Goal: Transaction & Acquisition: Purchase product/service

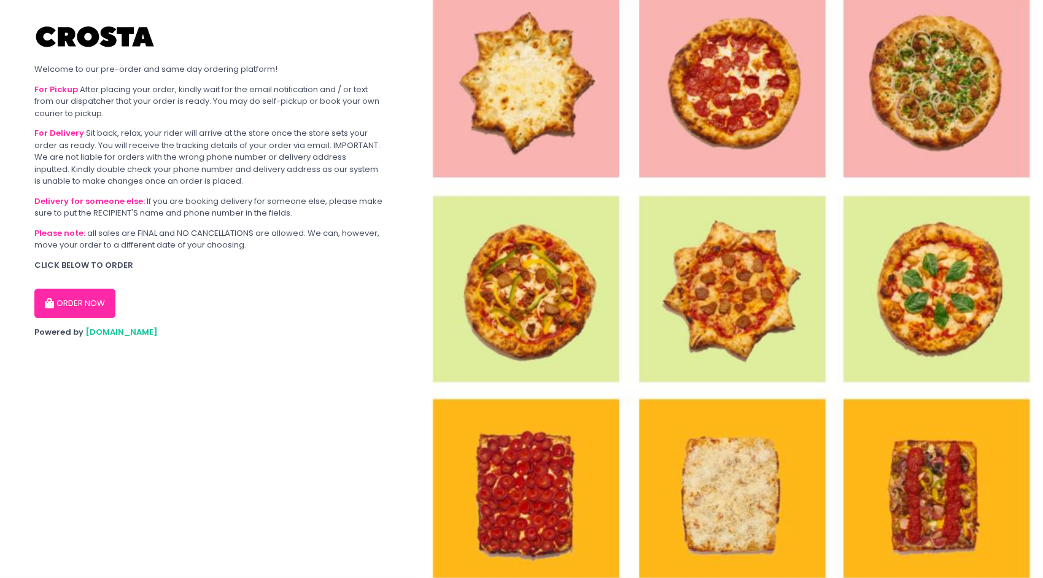
click at [257, 341] on section "Welcome to our pre-order and same day ordering platform! For Pickup After placi…" at bounding box center [208, 289] width 417 height 578
click at [48, 285] on div "ORDER NOW" at bounding box center [208, 298] width 349 height 39
click at [56, 304] on button "ORDER NOW" at bounding box center [74, 302] width 81 height 29
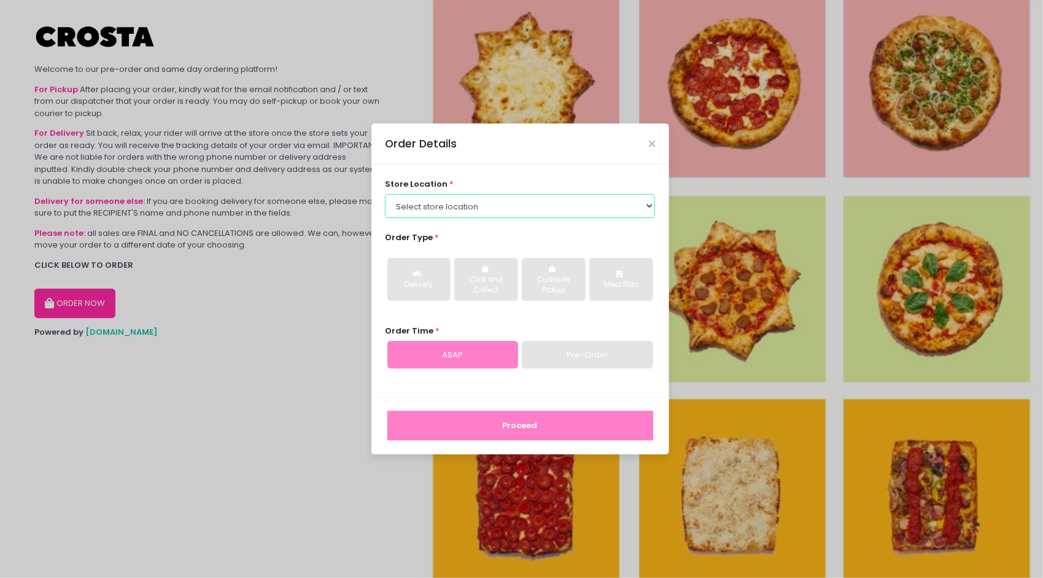
click at [503, 216] on select "Select store location [PERSON_NAME] Pizza - [PERSON_NAME] Pizza - [GEOGRAPHIC_D…" at bounding box center [520, 205] width 270 height 23
select select "5fabb2e53664a8677beaeb89"
click at [385, 194] on select "Select store location [PERSON_NAME] Pizza - [PERSON_NAME] Pizza - [GEOGRAPHIC_D…" at bounding box center [520, 205] width 270 height 23
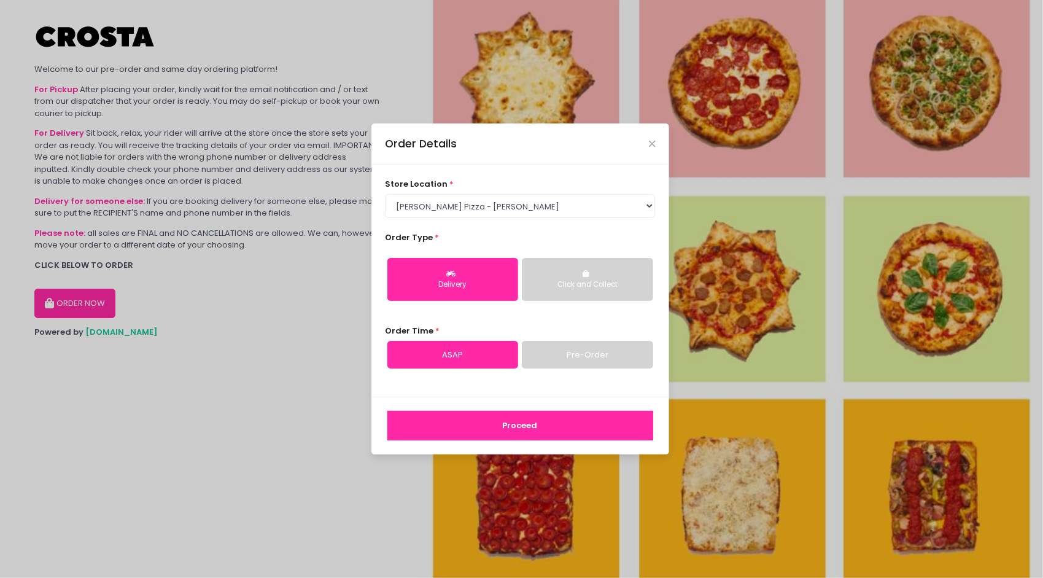
click at [478, 291] on button "Delivery" at bounding box center [452, 279] width 131 height 43
click at [592, 352] on link "Pre-Order" at bounding box center [587, 355] width 131 height 28
select select "[DATE]"
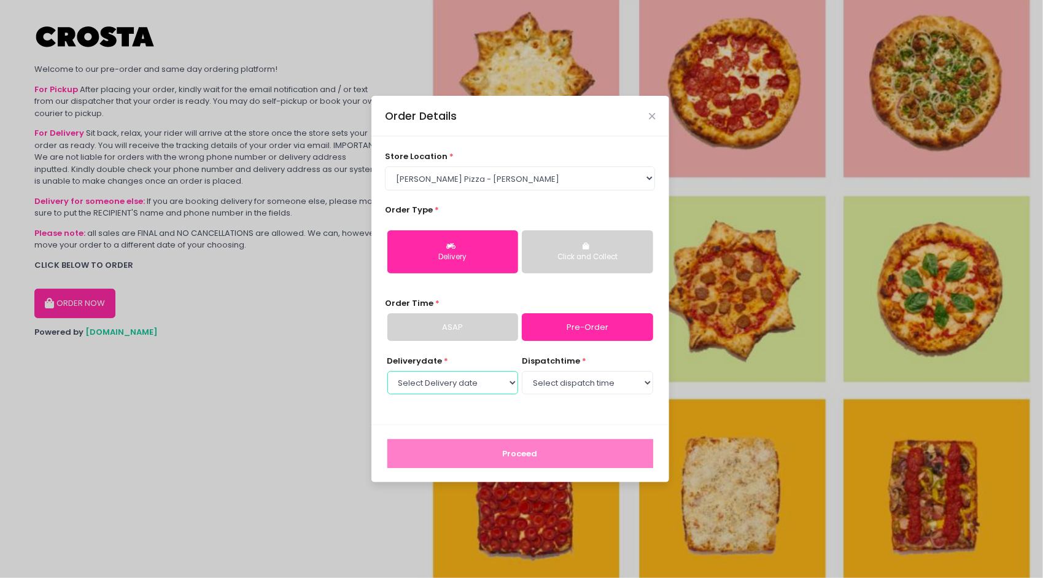
click at [497, 387] on select "Select Delivery date [DATE] [DATE] [DATE] [DATE] [DATE] [DATE]" at bounding box center [452, 382] width 131 height 23
click at [559, 384] on select "Select dispatch time 05:30 PM - 06:00 PM 06:00 PM - 06:30 PM 06:30 PM - 07:00 P…" at bounding box center [587, 382] width 131 height 23
select select "19:00"
click at [522, 371] on select "Select dispatch time 05:30 PM - 06:00 PM 06:00 PM - 06:30 PM 06:30 PM - 07:00 P…" at bounding box center [587, 382] width 131 height 23
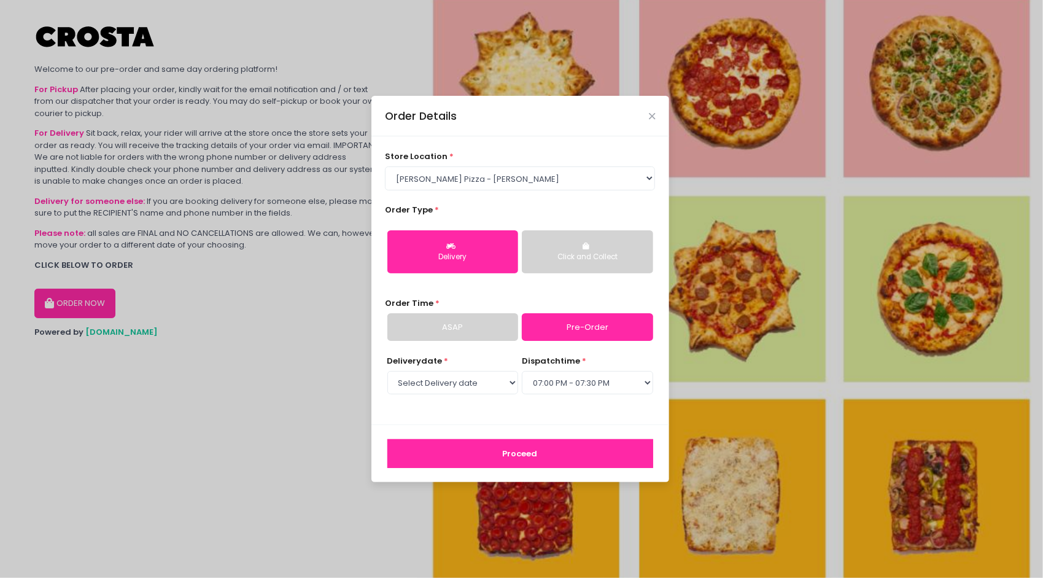
click at [301, 398] on div "Order Details store location * Select store location [PERSON_NAME] Pizza - [PER…" at bounding box center [521, 289] width 1043 height 578
